Goal: Check status: Check status

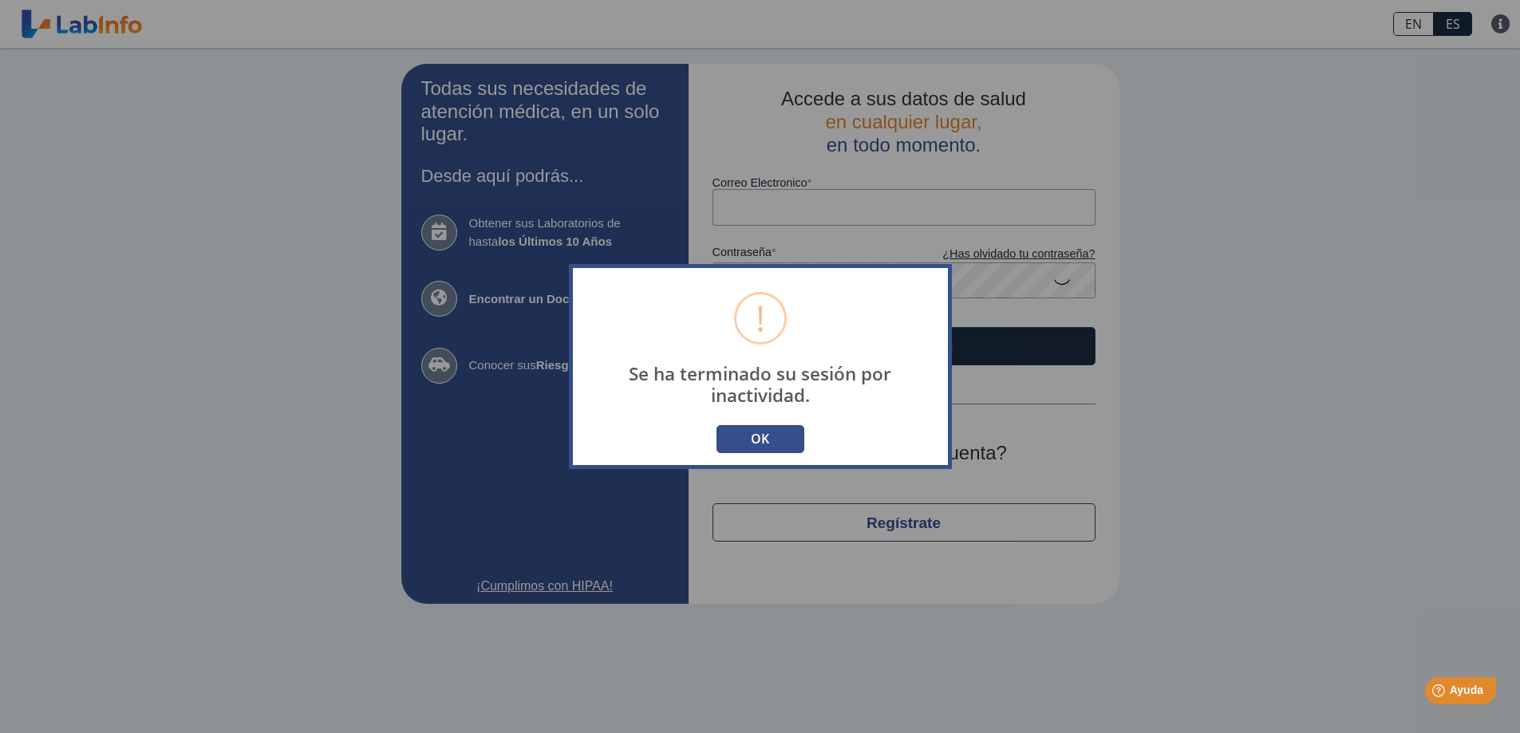
click at [774, 444] on button "OK" at bounding box center [760, 439] width 88 height 28
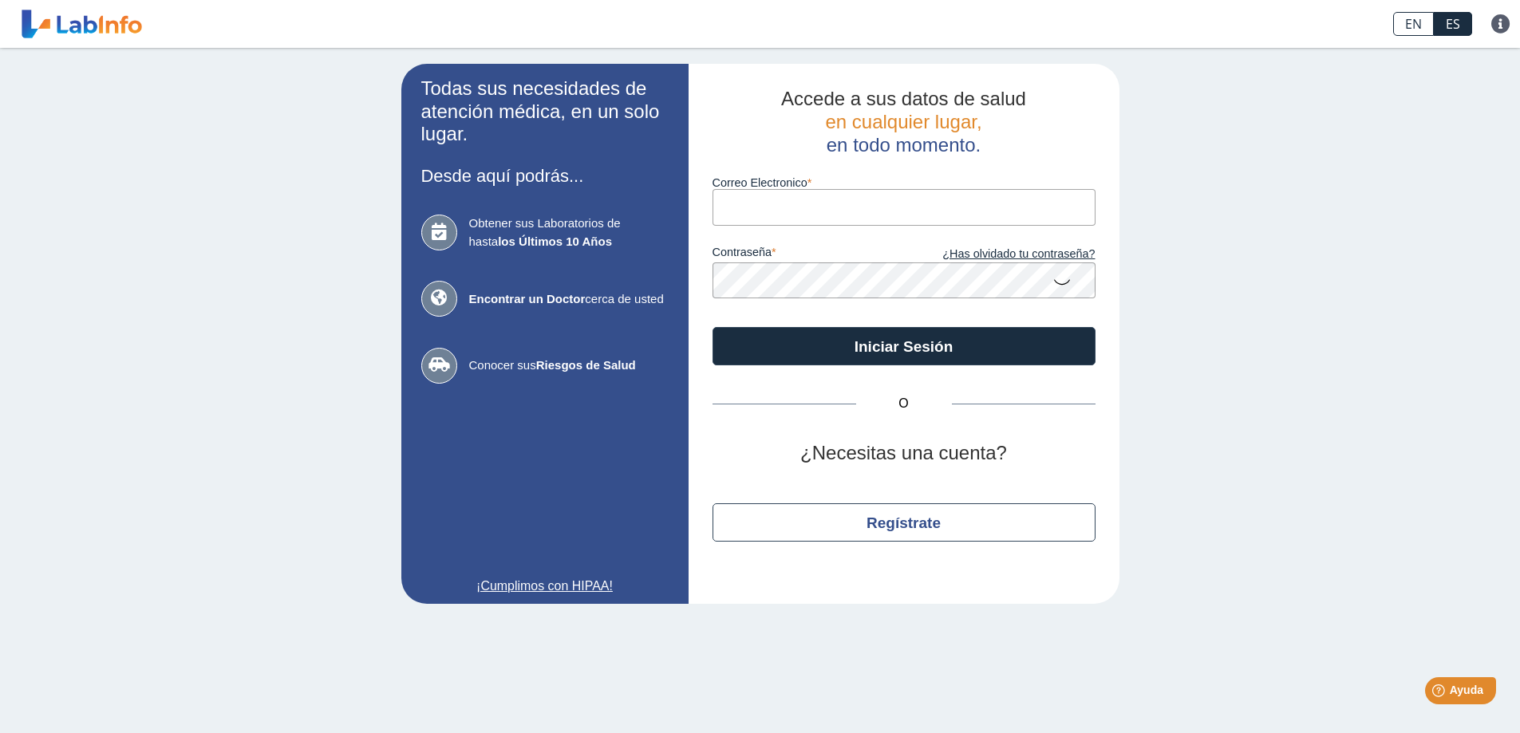
click at [771, 205] on input "Correo Electronico" at bounding box center [903, 207] width 383 height 36
type input "[EMAIL_ADDRESS][DOMAIN_NAME]"
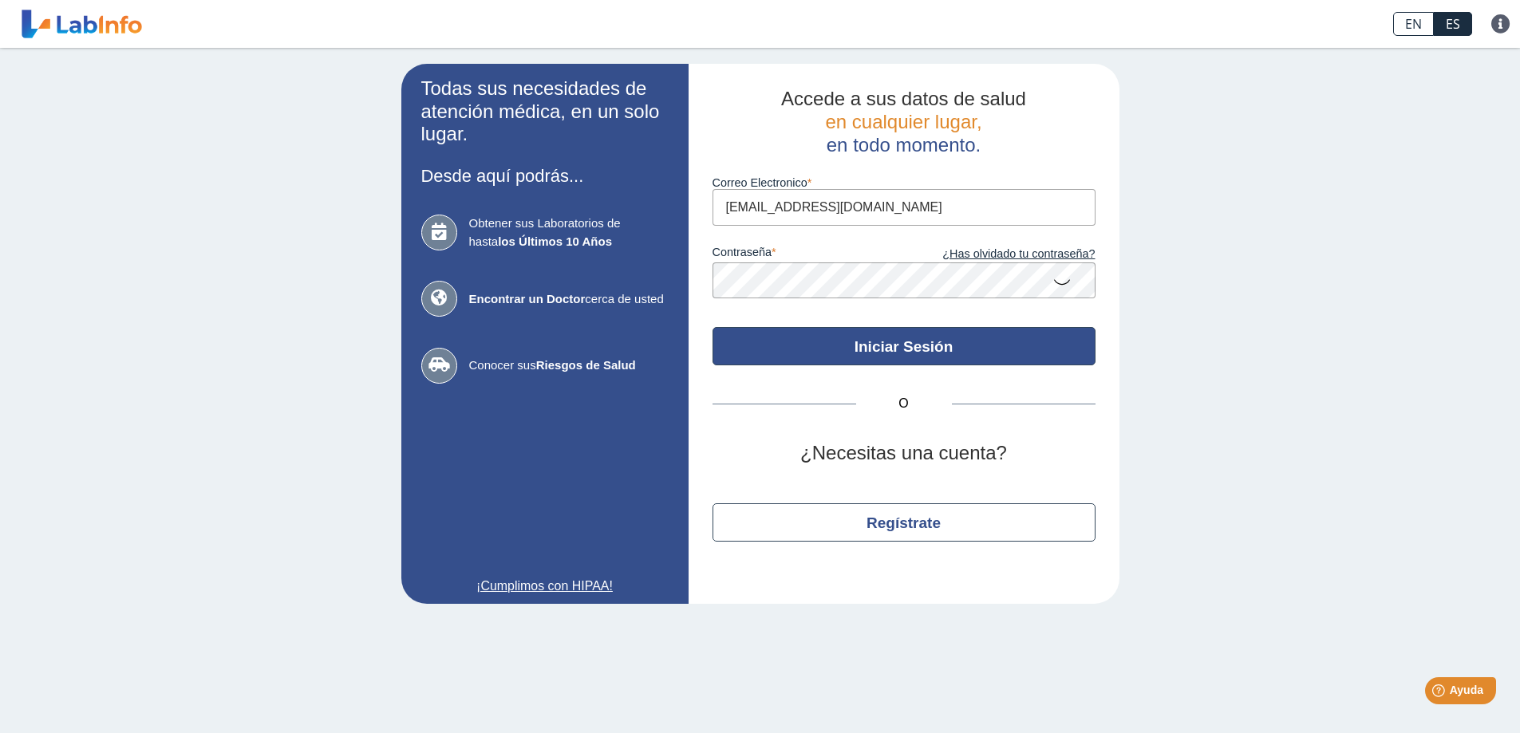
click at [888, 342] on button "Iniciar Sesión" at bounding box center [903, 346] width 383 height 38
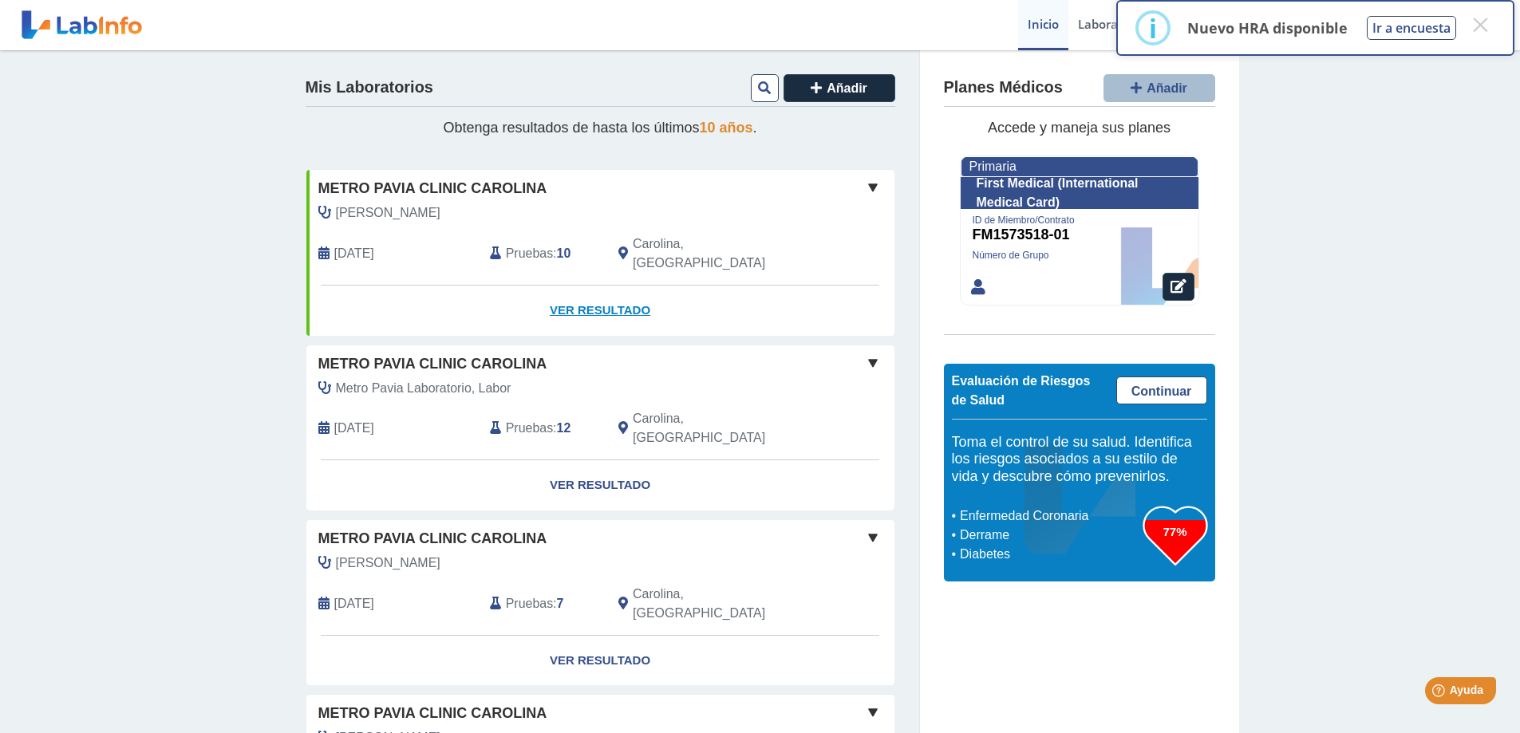
click at [612, 286] on link "Ver Resultado" at bounding box center [600, 311] width 588 height 50
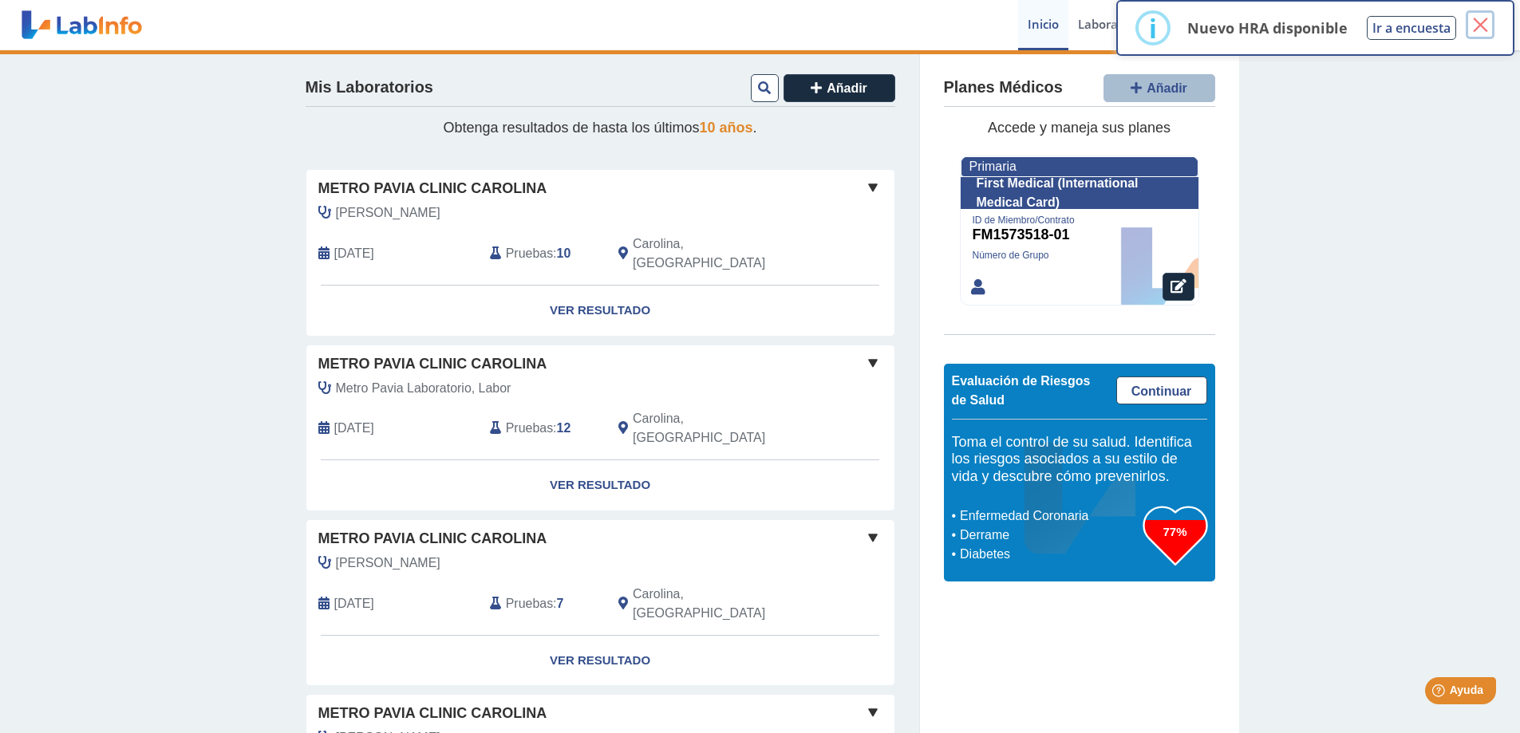
click at [1482, 29] on button "×" at bounding box center [1479, 24] width 29 height 29
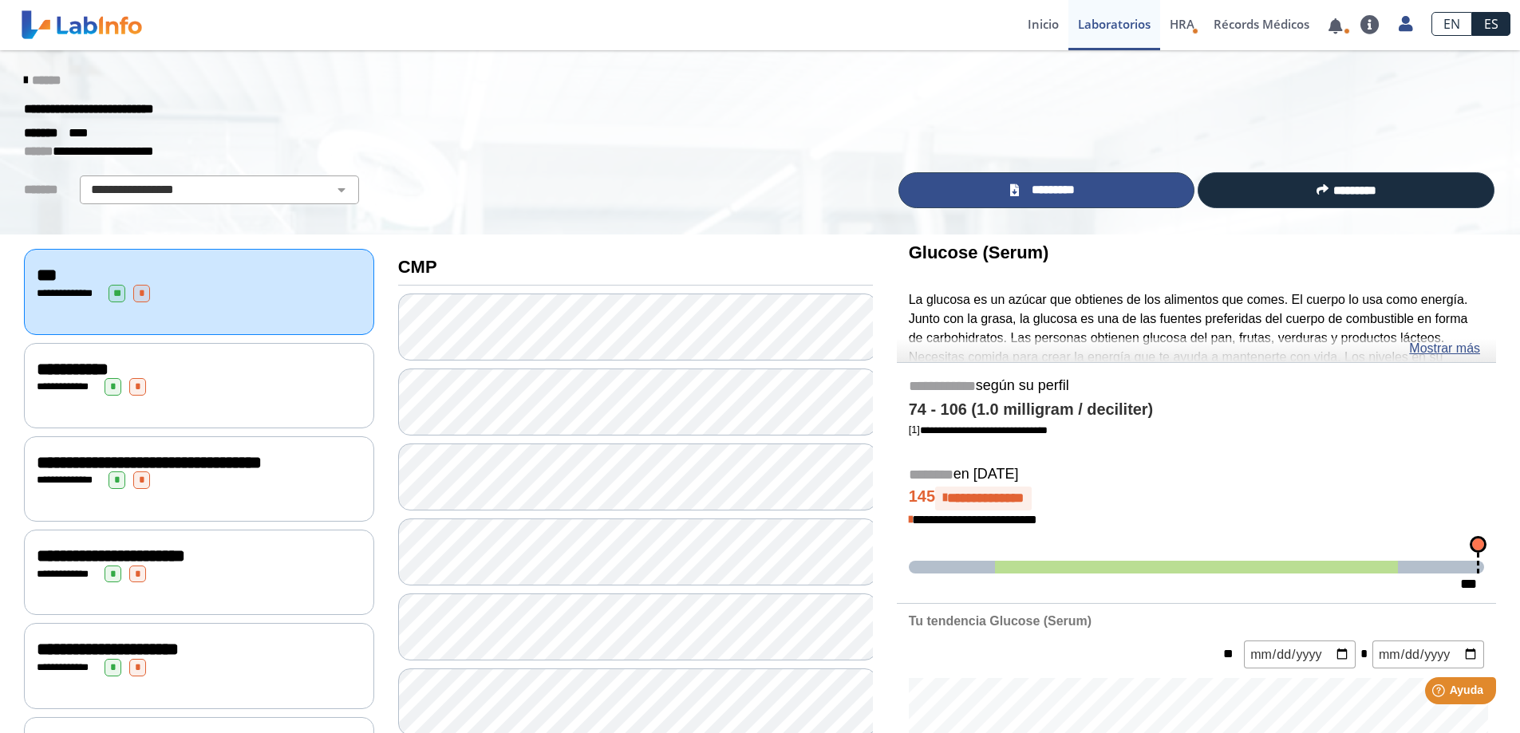
click at [1037, 187] on span "*********" at bounding box center [1052, 190] width 58 height 18
